Goal: Information Seeking & Learning: Learn about a topic

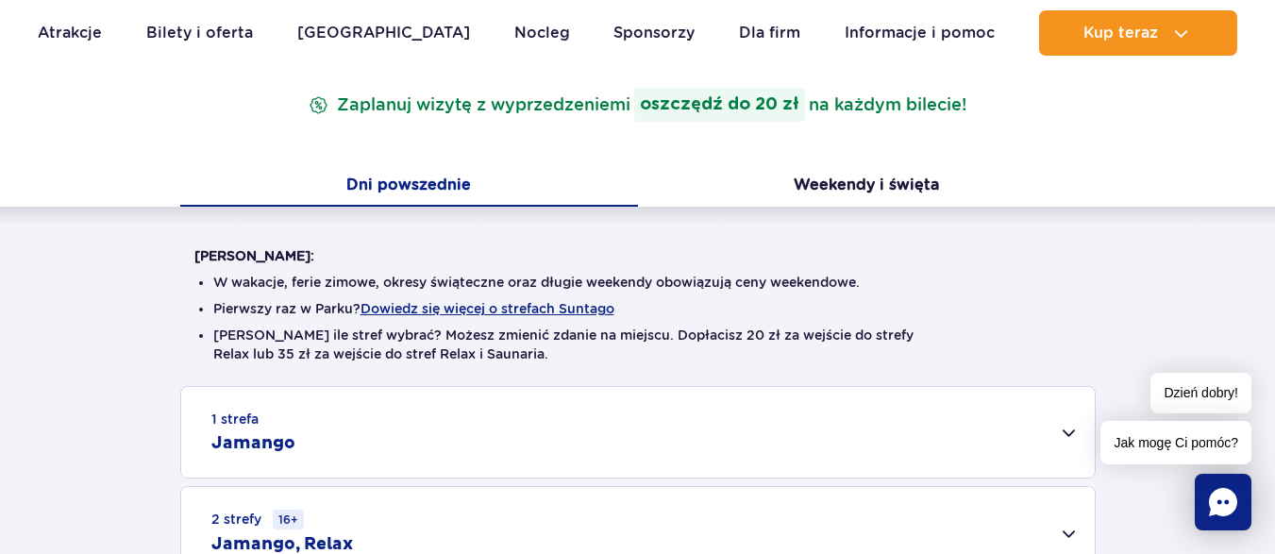
scroll to position [453, 0]
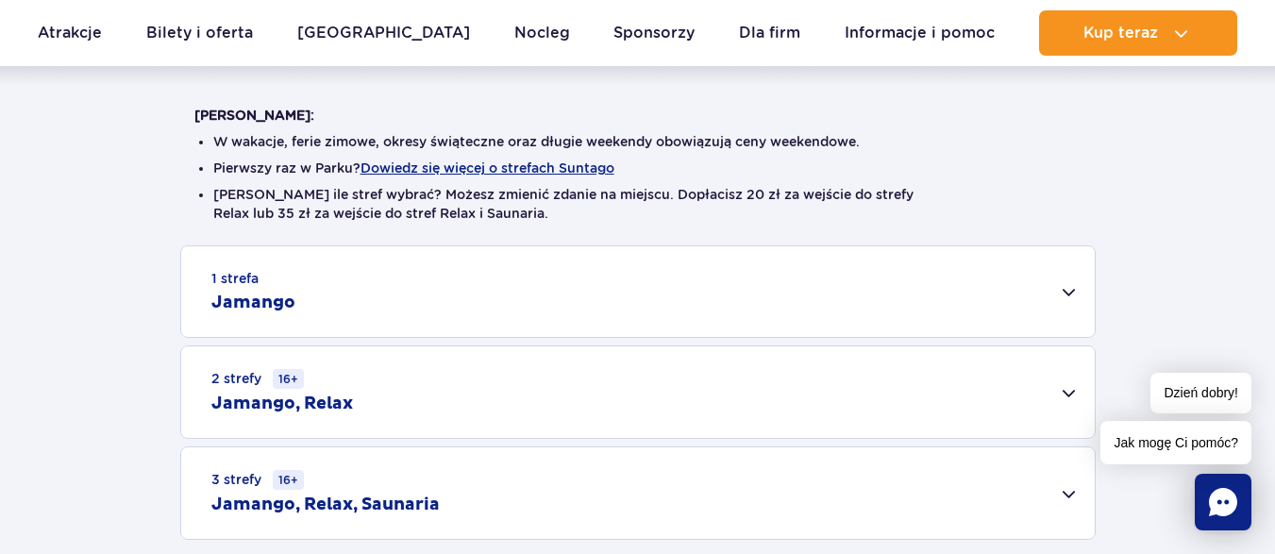
click at [1072, 394] on div "2 strefy 16+ Jamango, Relax" at bounding box center [637, 392] width 913 height 92
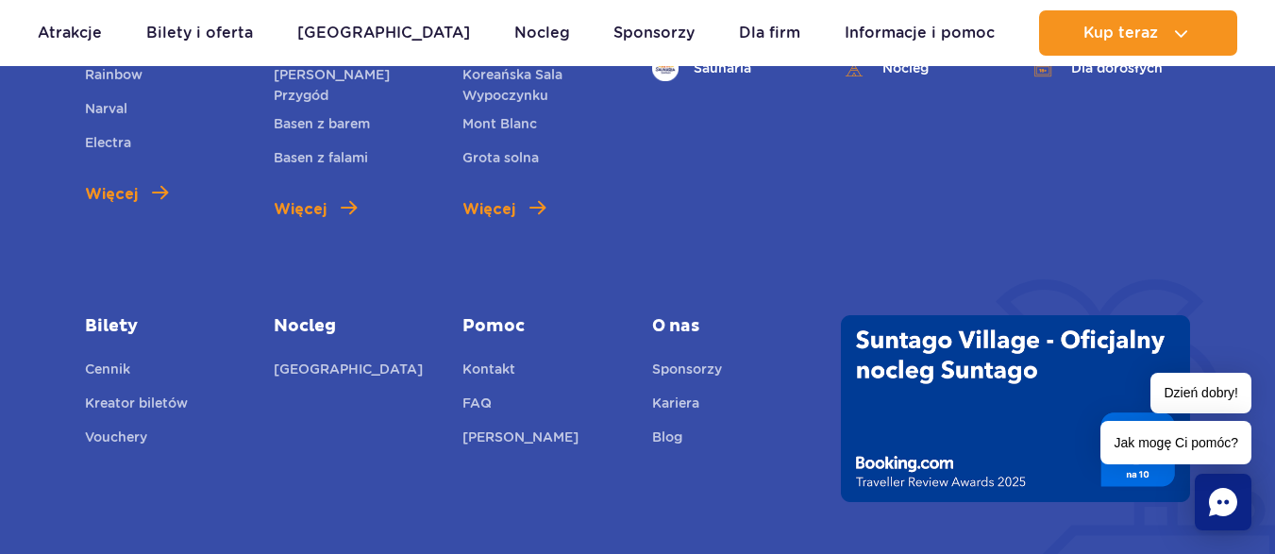
scroll to position [2718, 0]
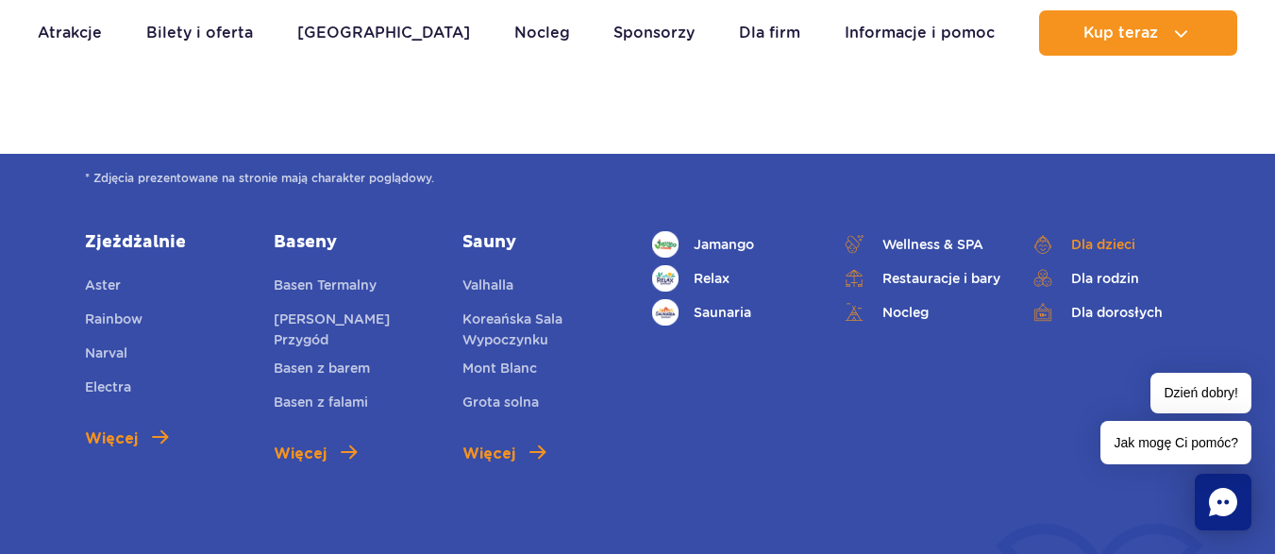
click at [1106, 247] on link "Dla dzieci" at bounding box center [1110, 244] width 160 height 26
